Goal: Task Accomplishment & Management: Manage account settings

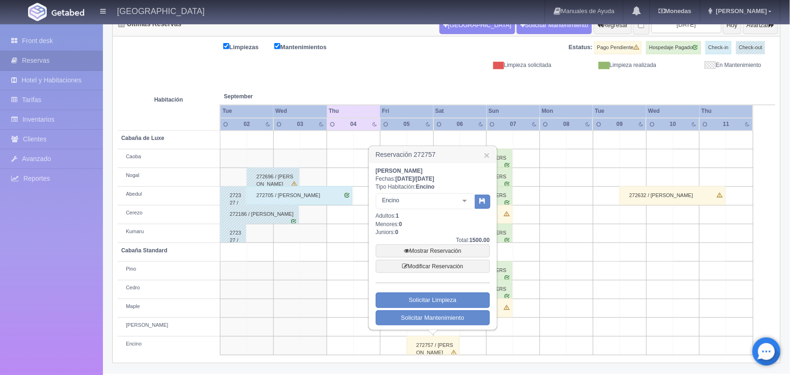
scroll to position [106, 0]
click at [492, 158] on h3 "Reservación 272757 ×" at bounding box center [432, 154] width 127 height 16
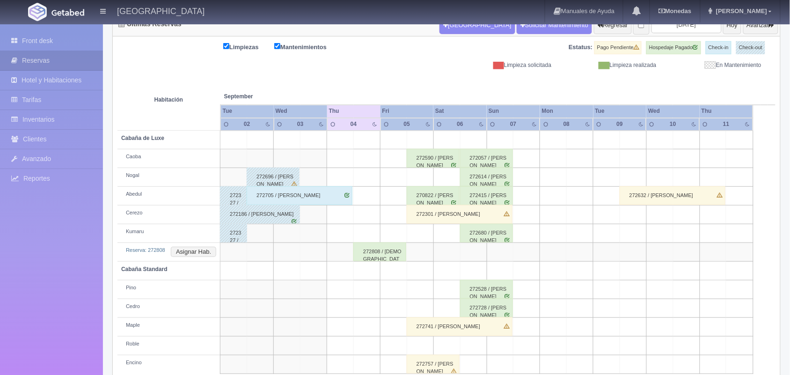
scroll to position [106, 0]
click at [201, 257] on td "Reserva: 272808 Asignar Hab." at bounding box center [168, 252] width 103 height 19
click at [200, 248] on button "Asignar Hab." at bounding box center [193, 252] width 45 height 10
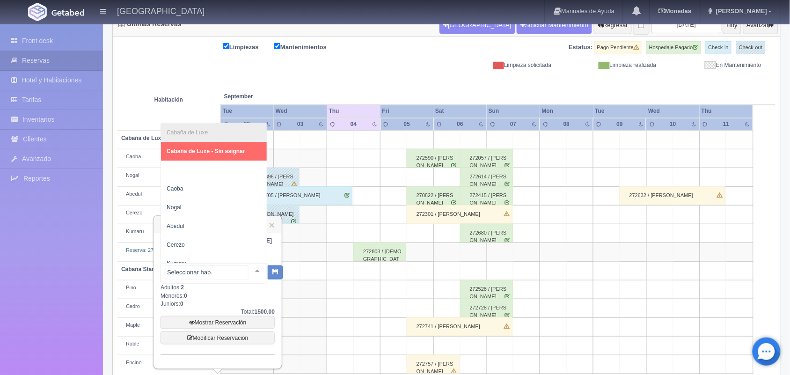
click at [250, 270] on div at bounding box center [257, 270] width 19 height 14
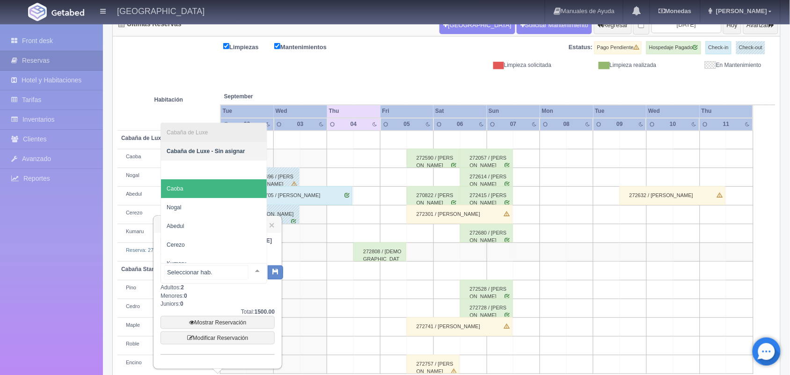
scroll to position [10, 0]
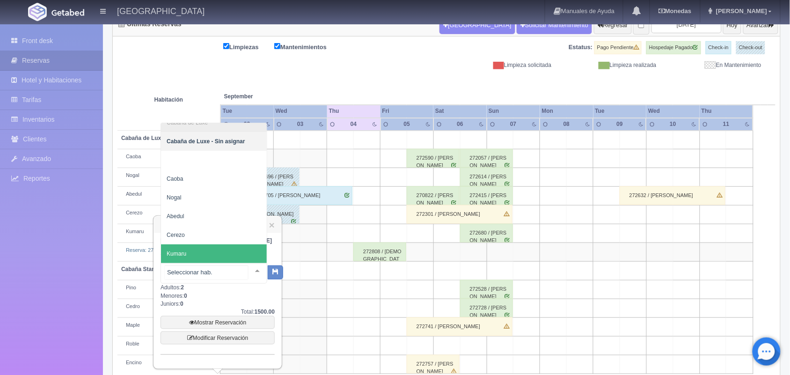
click at [200, 248] on span "Kumaru" at bounding box center [214, 253] width 106 height 19
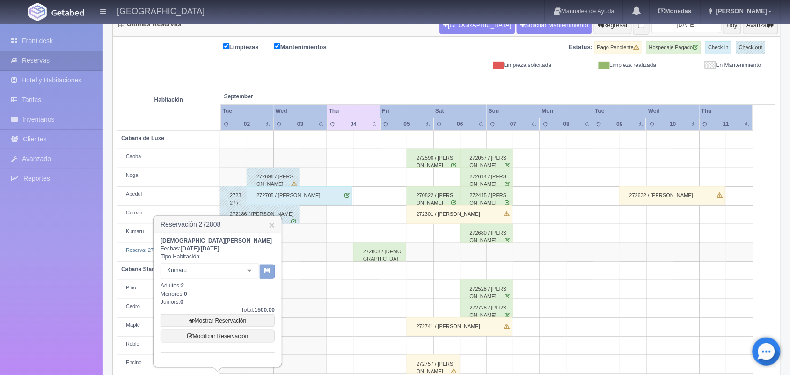
click at [263, 276] on button "button" at bounding box center [267, 271] width 15 height 14
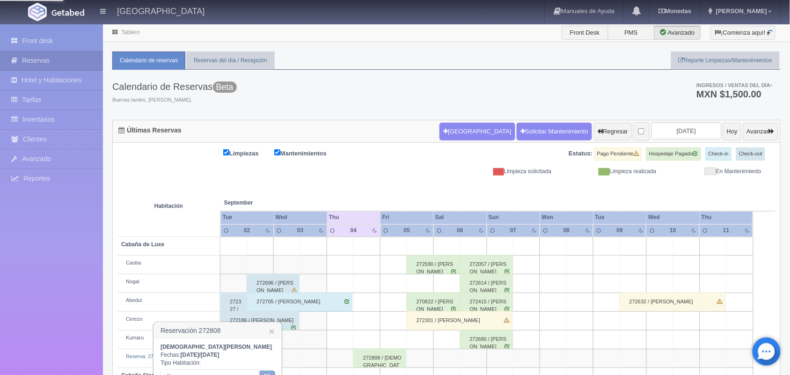
scroll to position [125, 0]
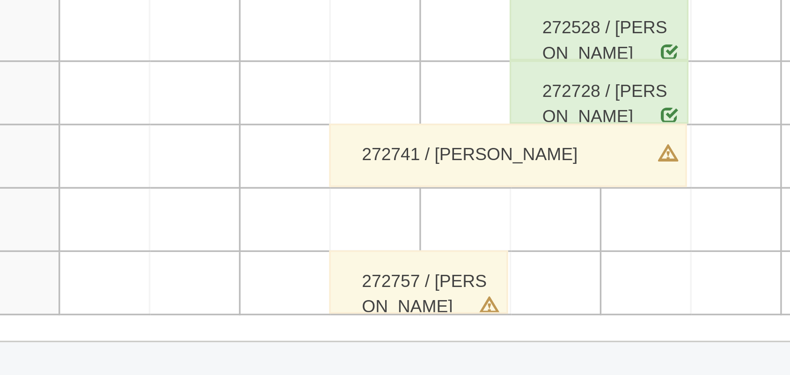
scroll to position [103, 0]
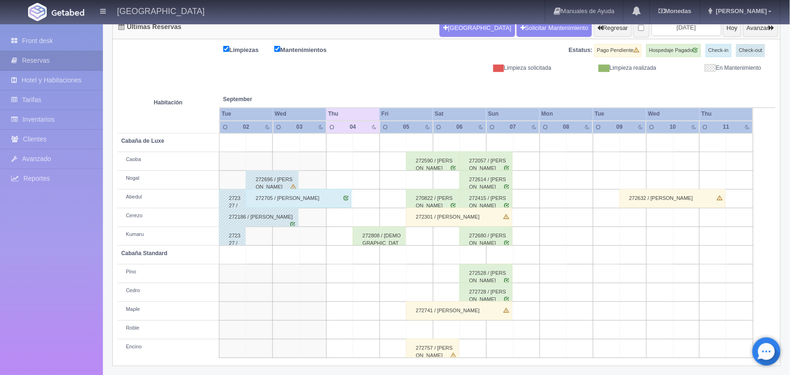
click at [321, 203] on div "272705 / [PERSON_NAME]" at bounding box center [299, 198] width 106 height 19
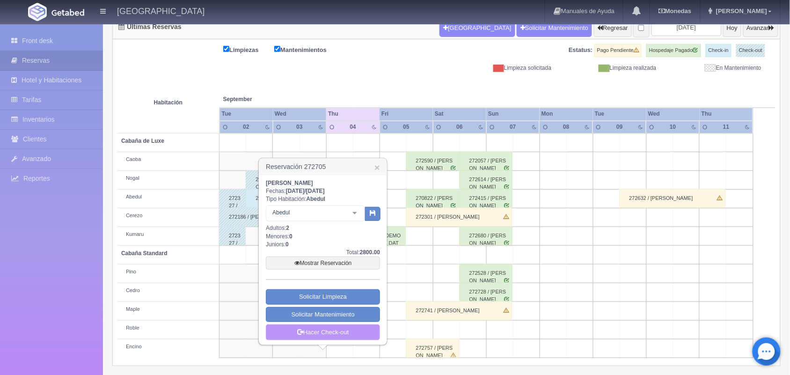
click at [354, 335] on link "Hacer Check-out" at bounding box center [323, 332] width 114 height 16
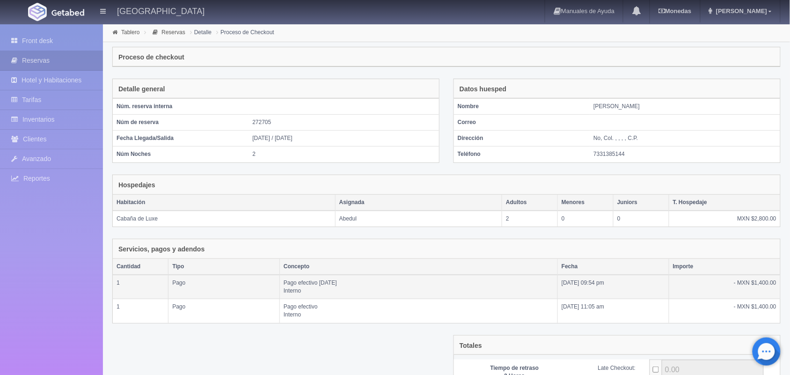
scroll to position [102, 0]
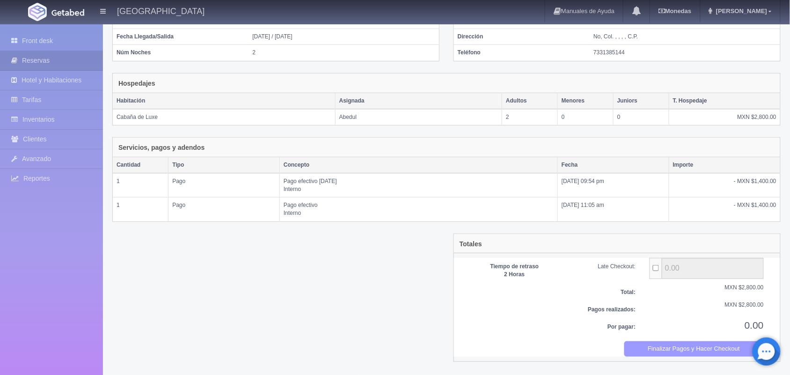
click at [653, 348] on button "Finalizar Pagos y Hacer Checkout" at bounding box center [694, 348] width 140 height 15
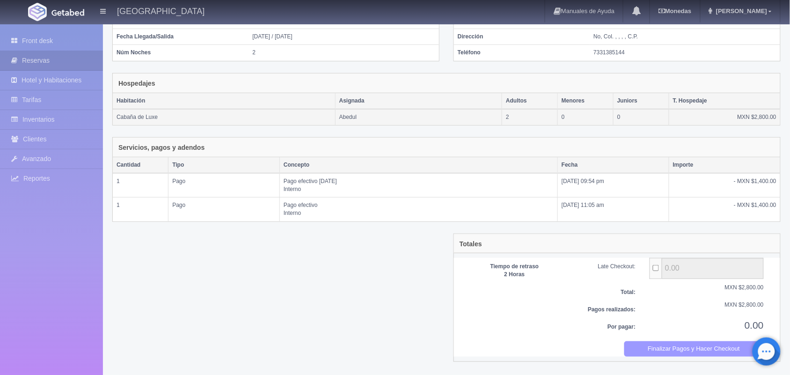
scroll to position [0, 0]
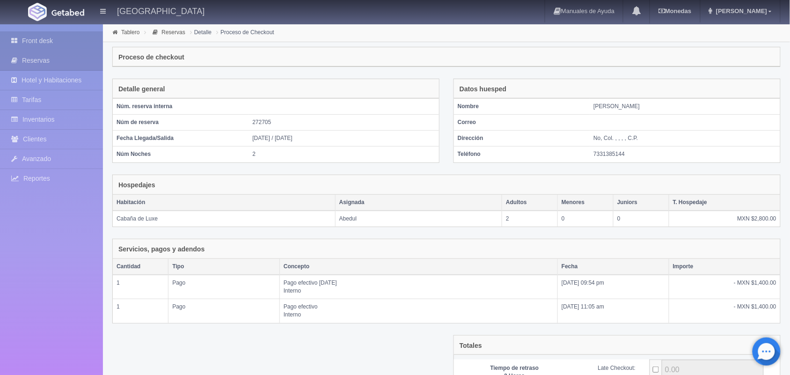
click at [59, 43] on link "Front desk" at bounding box center [51, 40] width 103 height 19
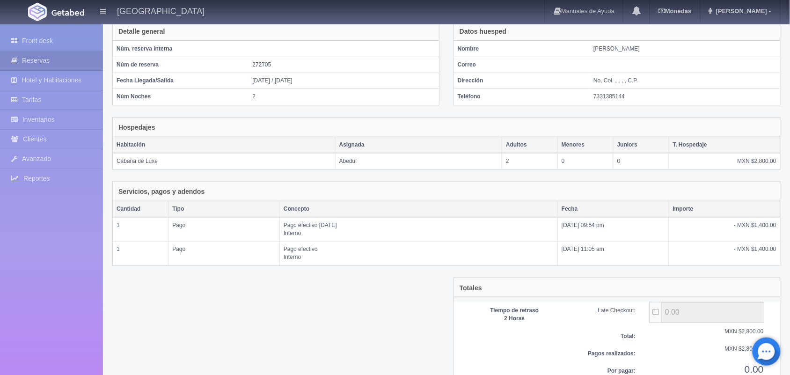
scroll to position [102, 0]
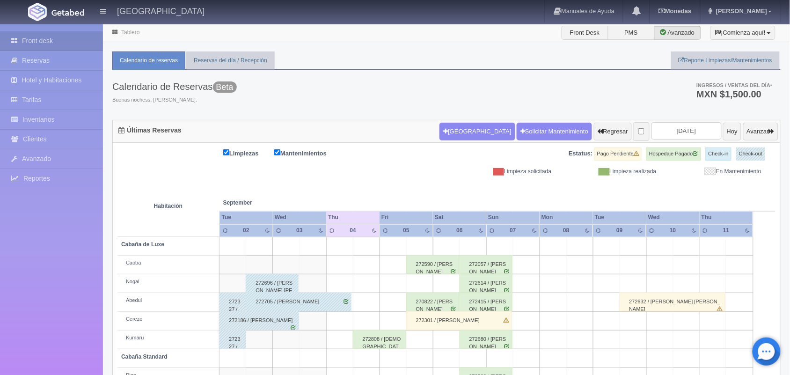
scroll to position [106, 0]
